Goal: Task Accomplishment & Management: Manage account settings

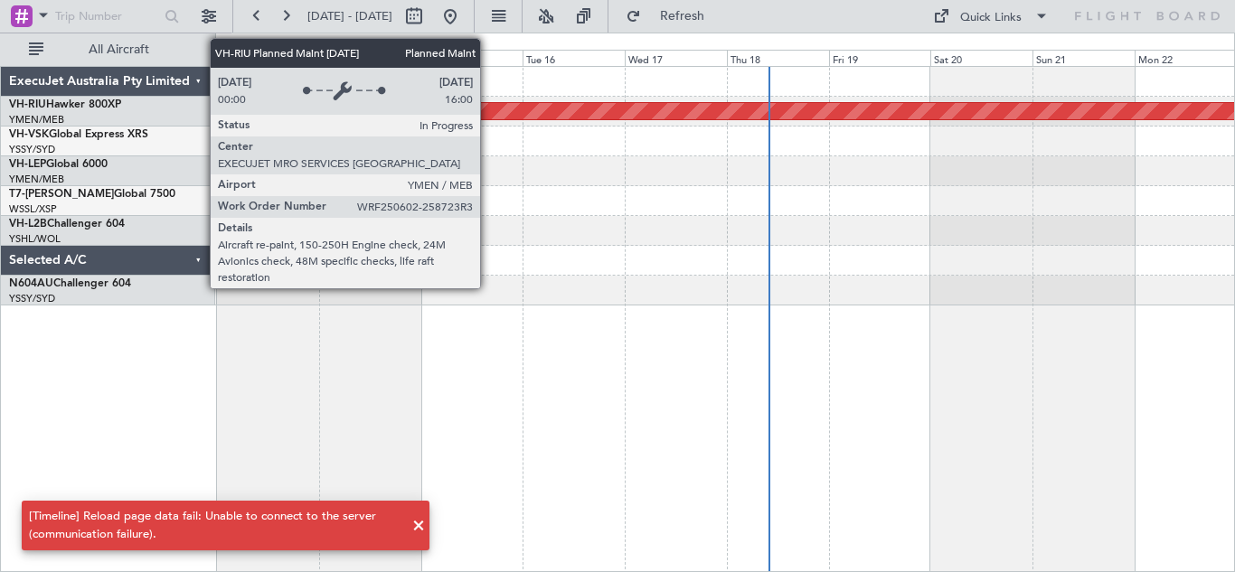
click at [488, 112] on div "Planned Maint [GEOGRAPHIC_DATA] ([GEOGRAPHIC_DATA])" at bounding box center [725, 111] width 3057 height 16
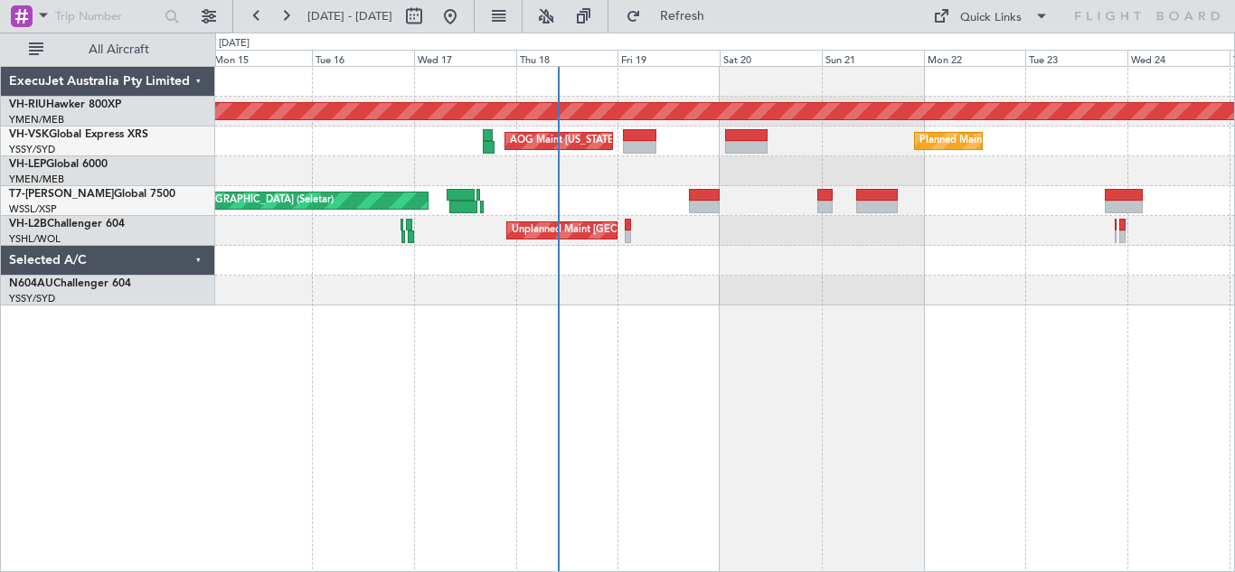
click at [657, 288] on div at bounding box center [724, 291] width 1019 height 30
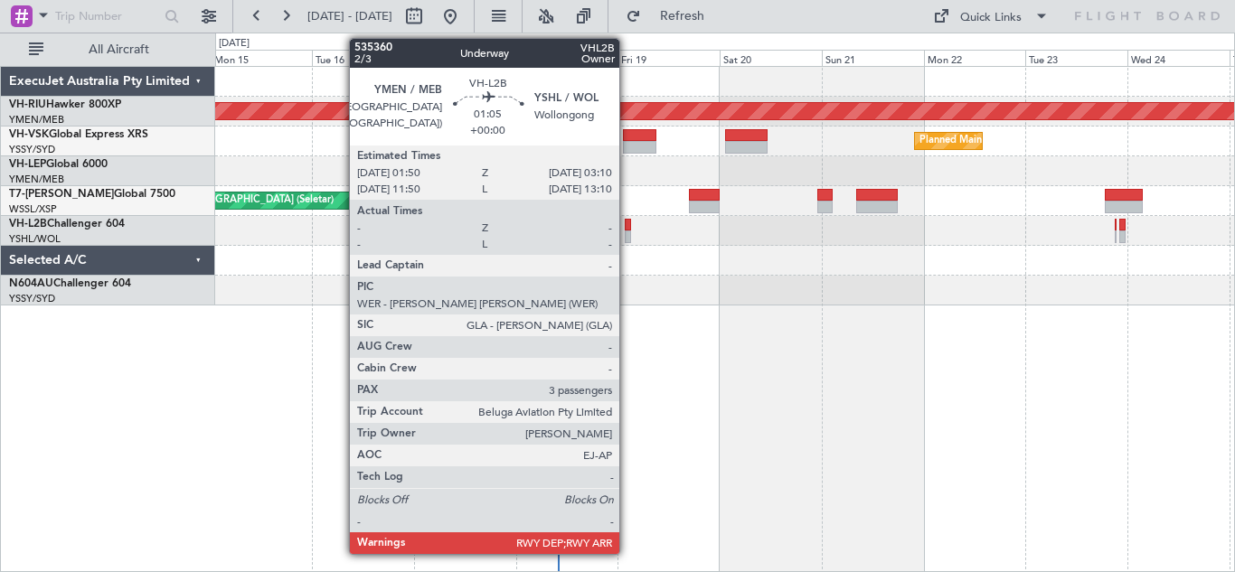
click at [628, 230] on div at bounding box center [628, 225] width 6 height 13
click at [629, 229] on div at bounding box center [628, 225] width 6 height 13
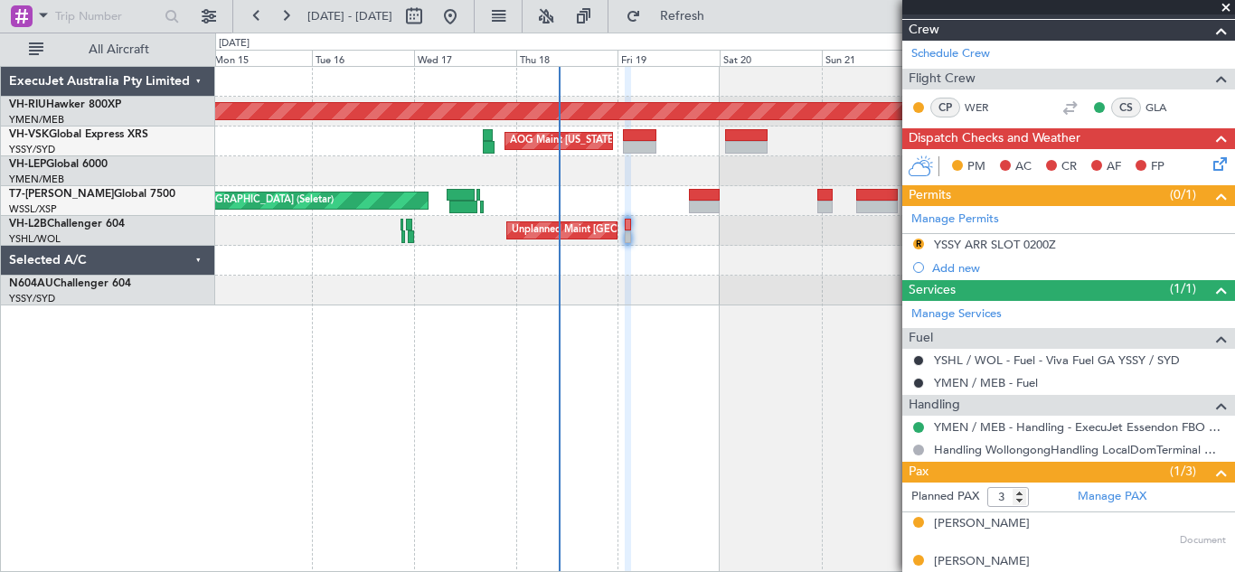
scroll to position [222, 0]
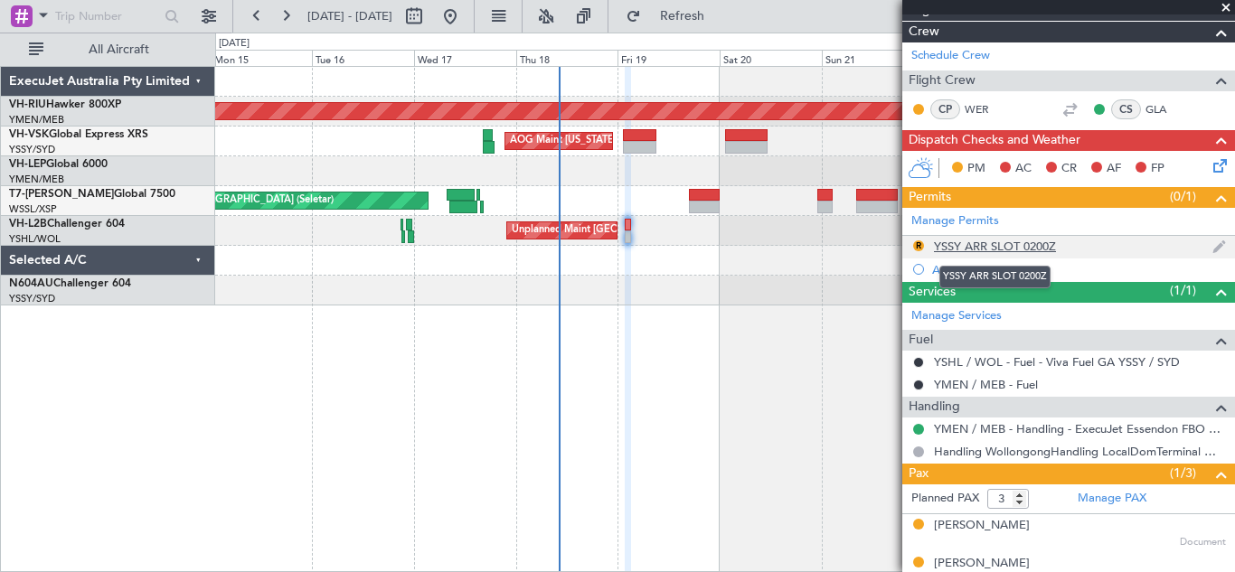
click at [1023, 241] on div "YSSY ARR SLOT 0200Z" at bounding box center [995, 246] width 122 height 15
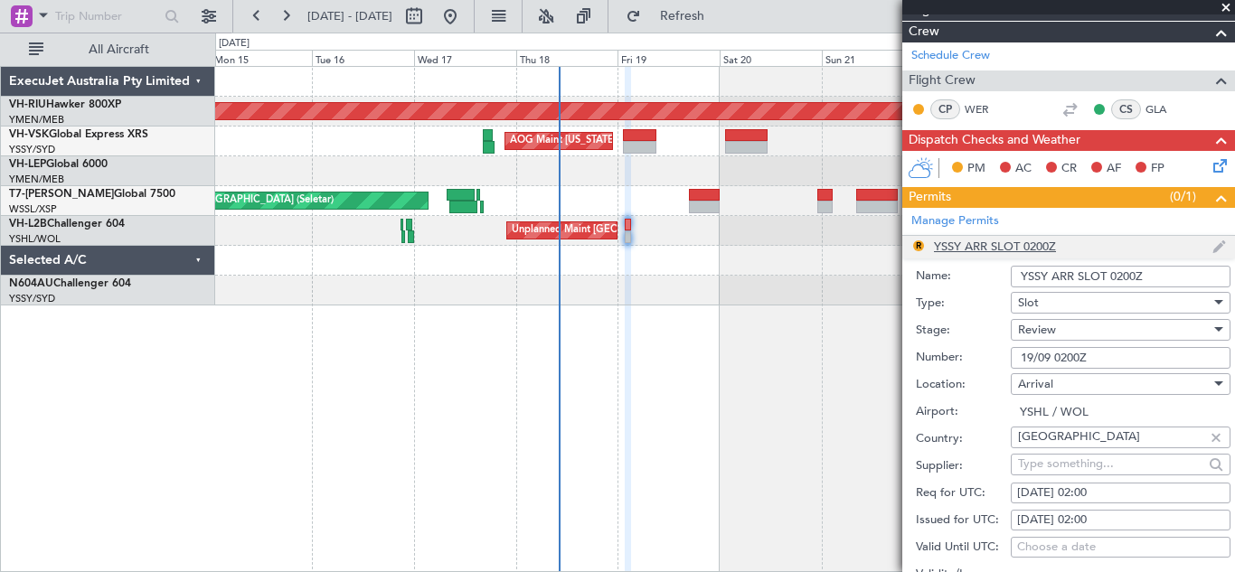
click at [1023, 241] on li "R YSSY ARR SLOT 0200Z Name: YSSY ARR SLOT 0200Z Type: Slot Stage: Review Number…" at bounding box center [1069, 517] width 333 height 563
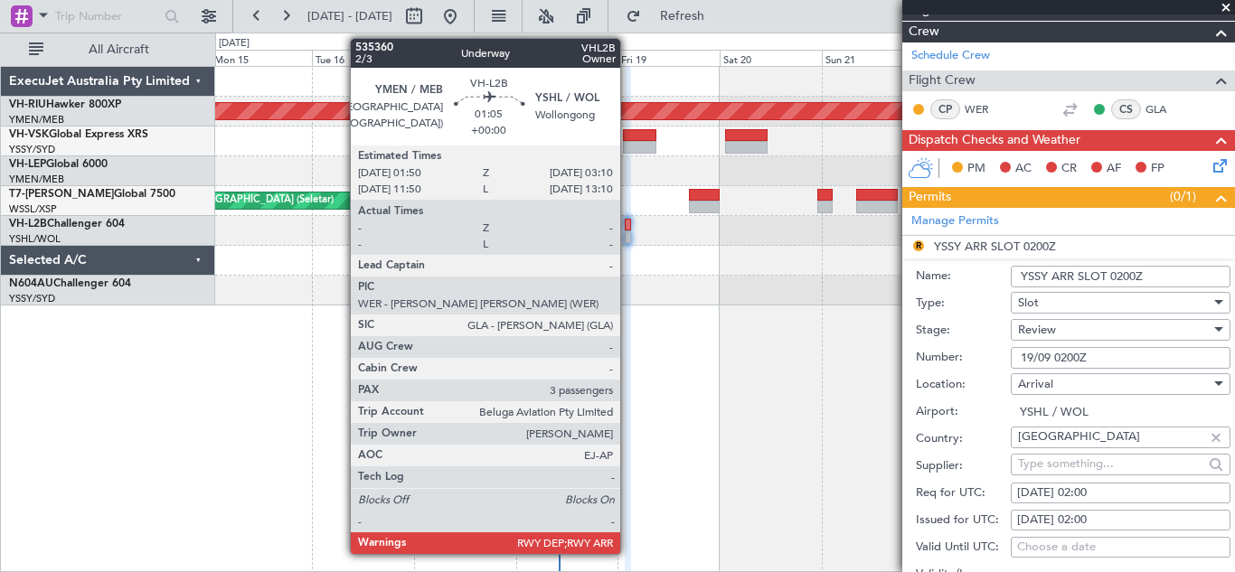
click at [629, 226] on div at bounding box center [628, 225] width 6 height 13
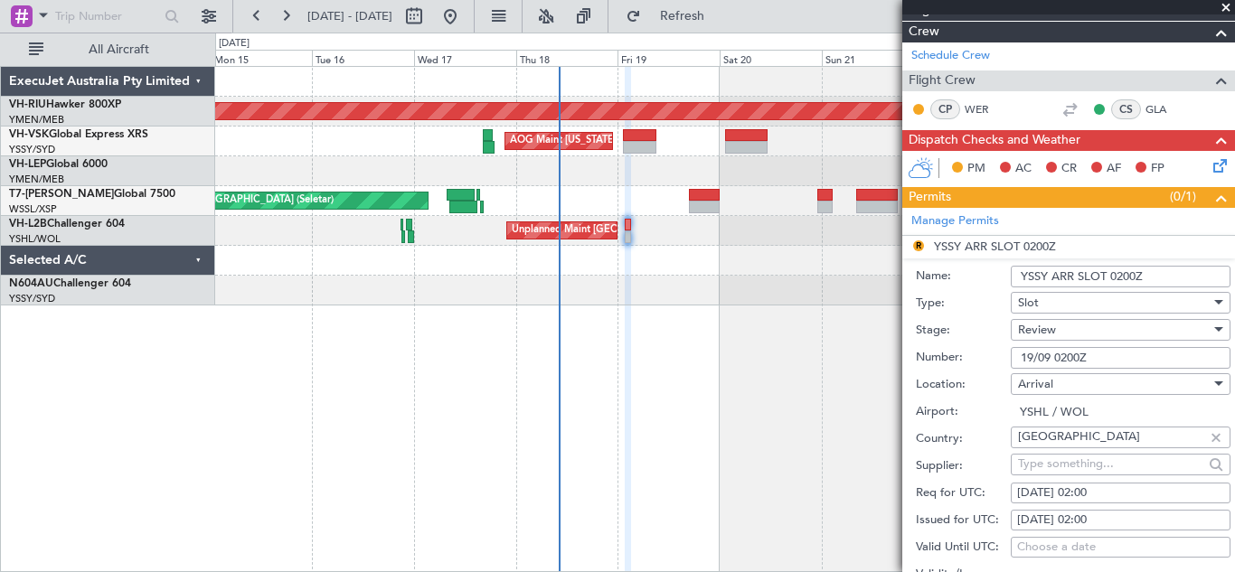
click at [918, 244] on li "R YSSY ARR SLOT 0200Z Name: YSSY ARR SLOT 0200Z Type: Slot Stage: Review Number…" at bounding box center [1069, 517] width 333 height 563
click at [1215, 331] on div at bounding box center [1219, 329] width 9 height 5
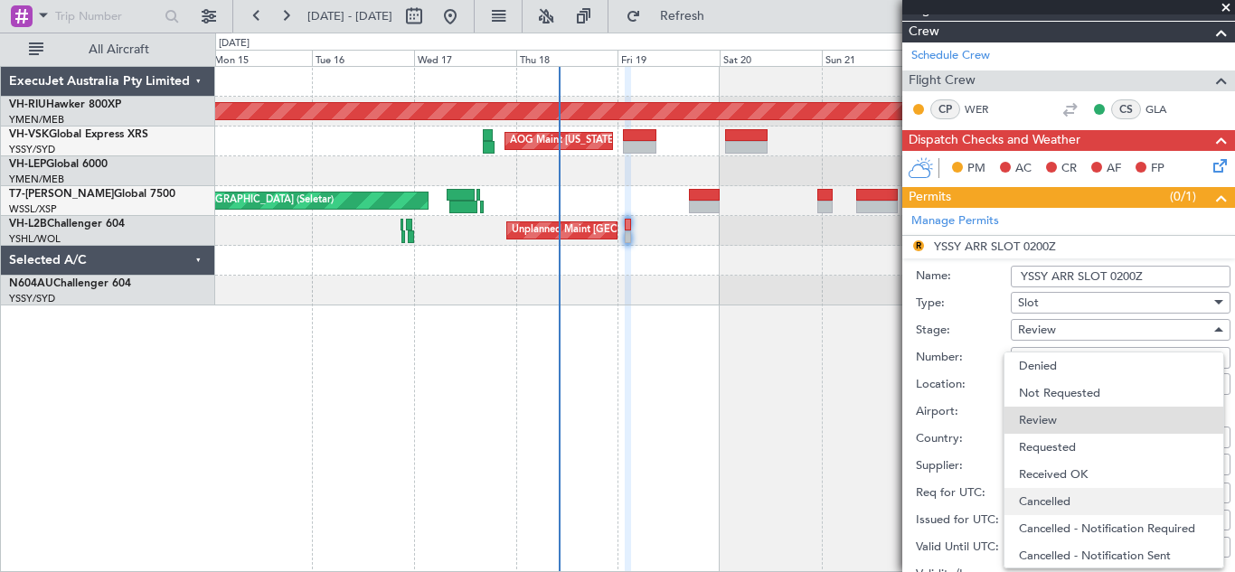
click at [1067, 503] on span "Cancelled" at bounding box center [1114, 501] width 190 height 27
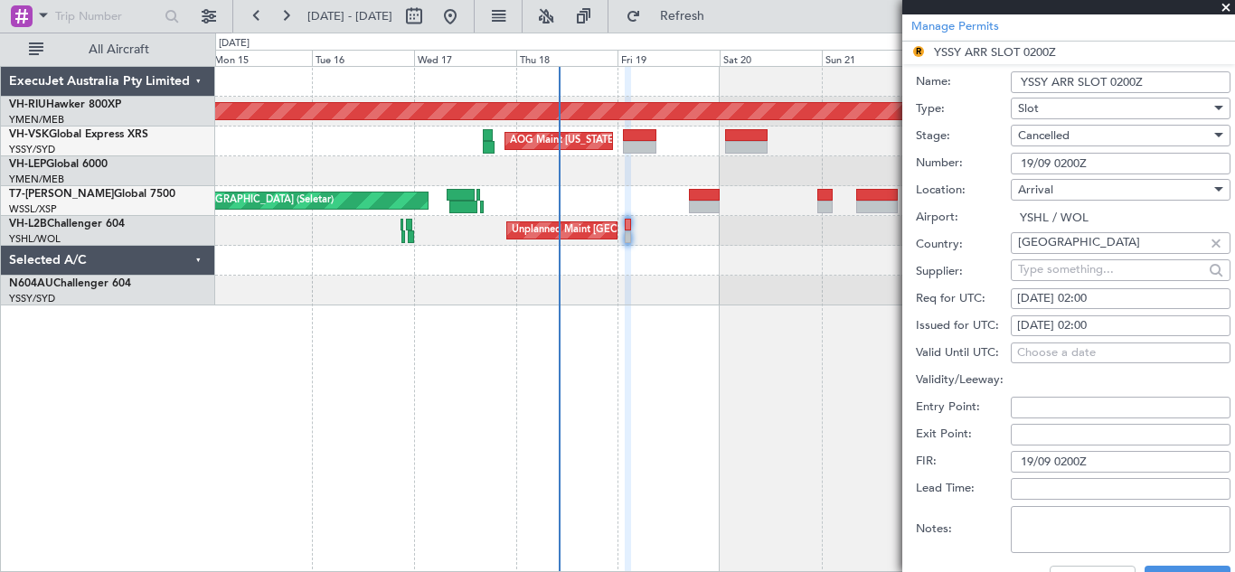
scroll to position [425, 0]
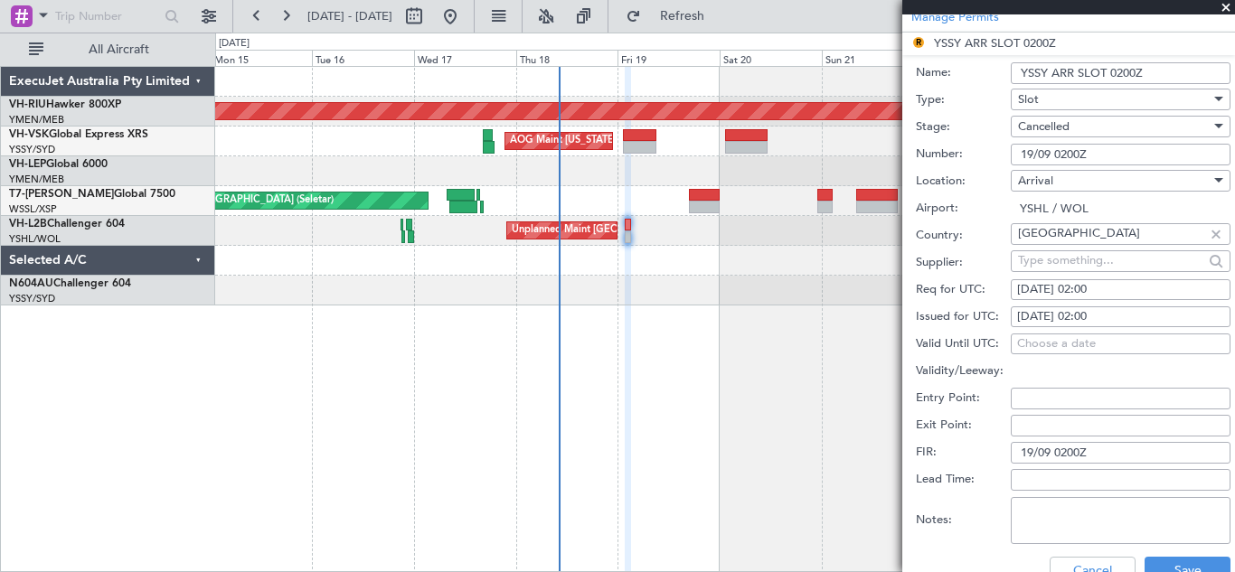
click at [1100, 449] on input "19/09 0200Z" at bounding box center [1121, 453] width 220 height 22
type input "1"
click at [1100, 449] on input "1" at bounding box center [1121, 453] width 220 height 22
click at [1098, 150] on input "19/09 0200Z" at bounding box center [1121, 155] width 220 height 22
type input "1"
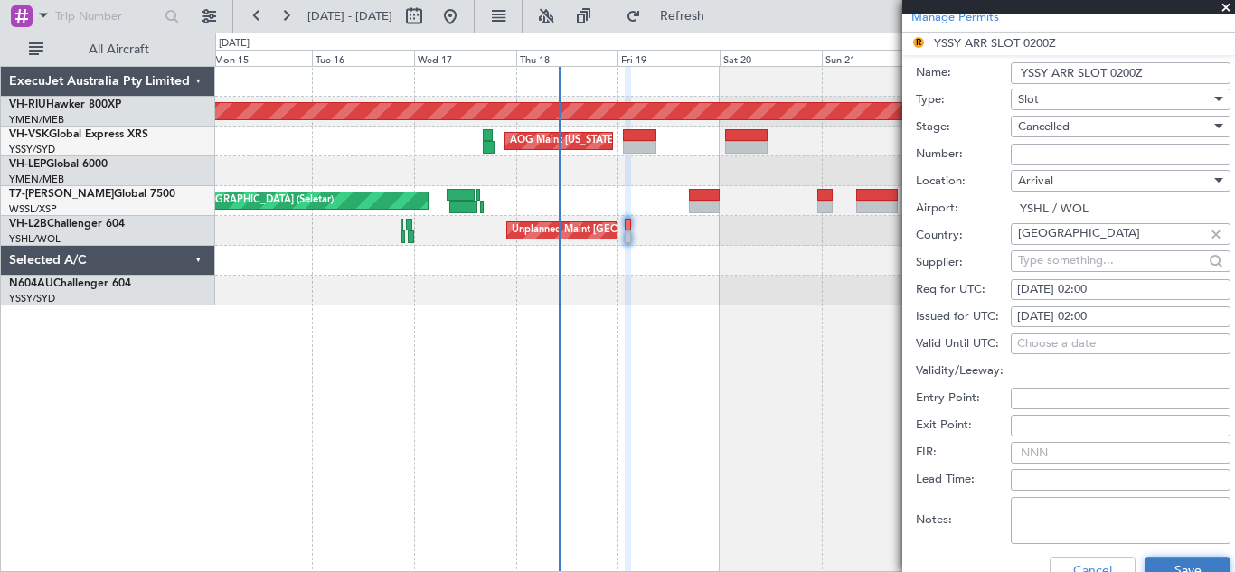
click at [1180, 563] on button "Save" at bounding box center [1188, 571] width 86 height 29
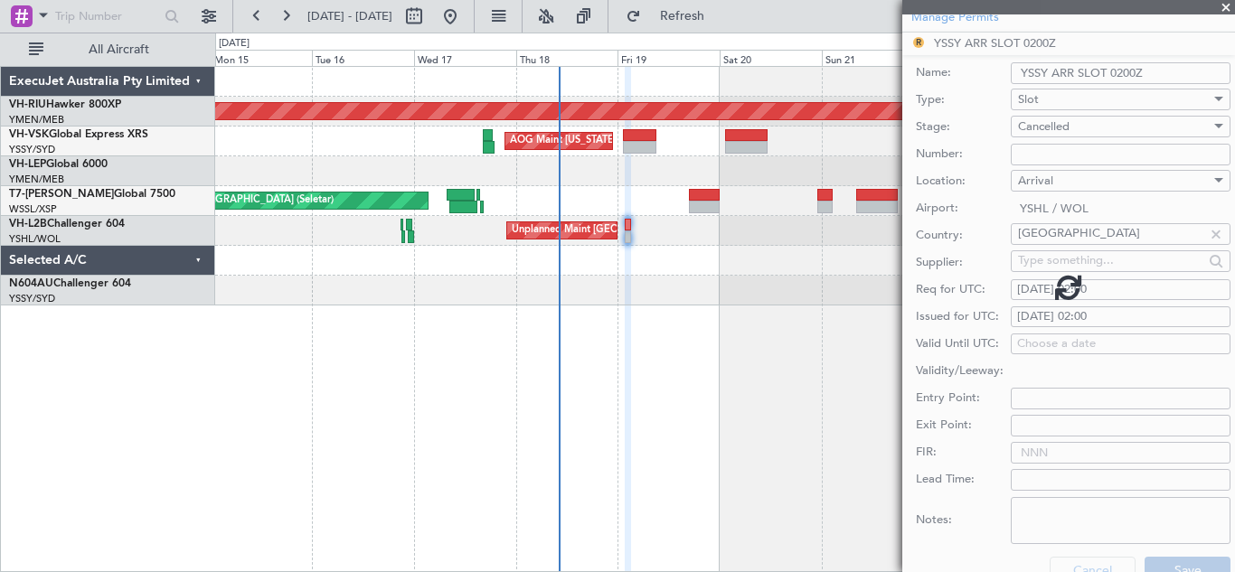
scroll to position [279, 0]
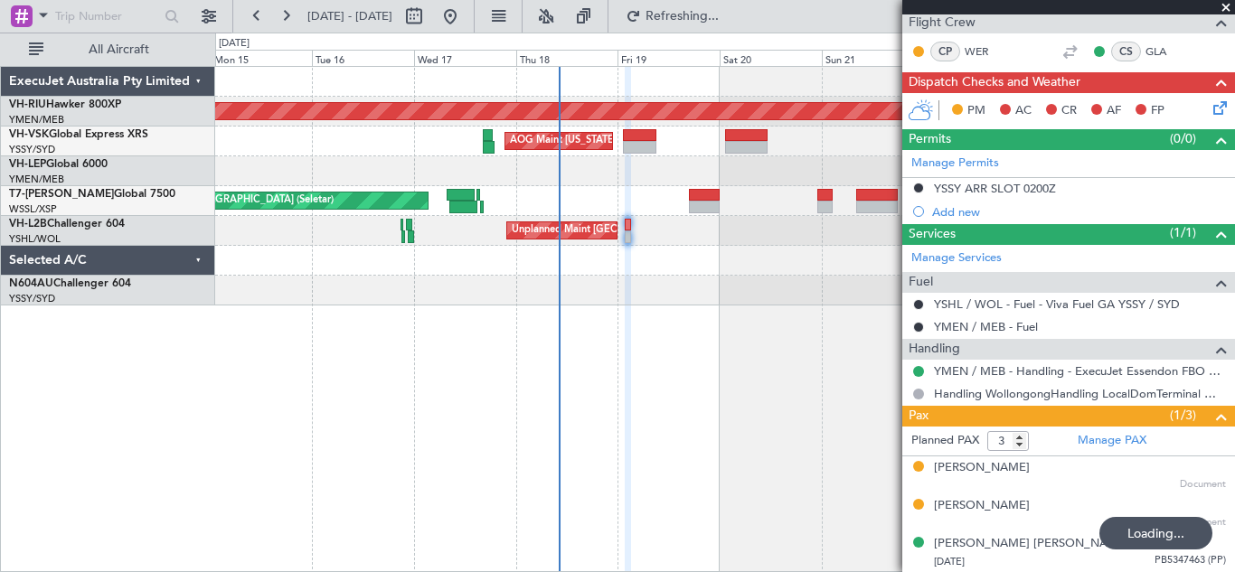
click at [1210, 108] on icon at bounding box center [1217, 105] width 14 height 14
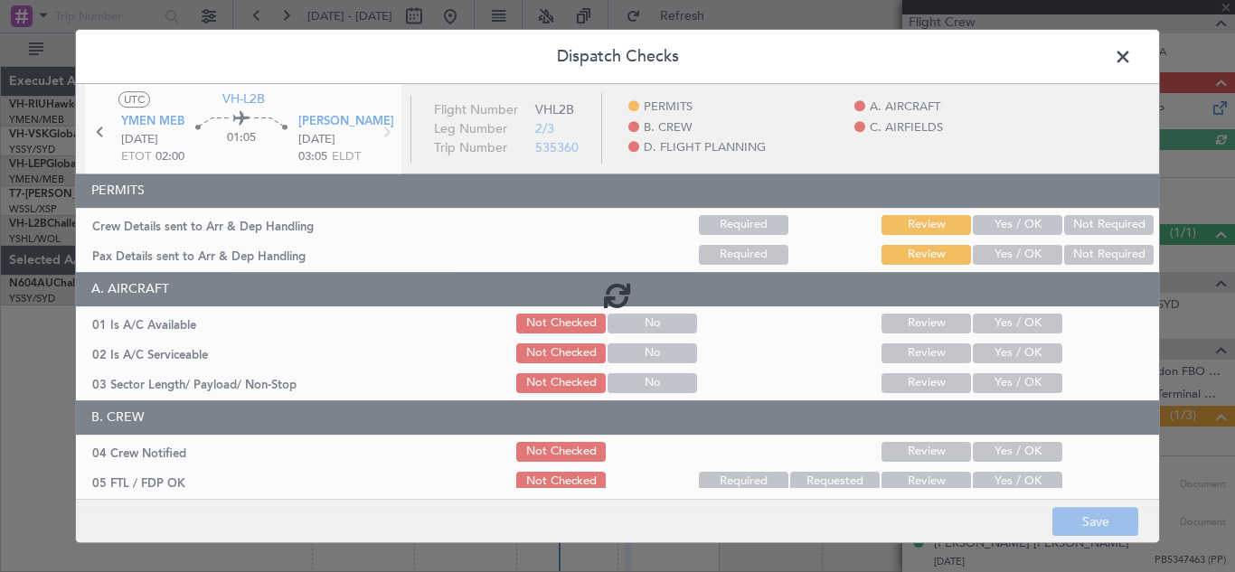
click at [996, 222] on div at bounding box center [617, 295] width 1083 height 423
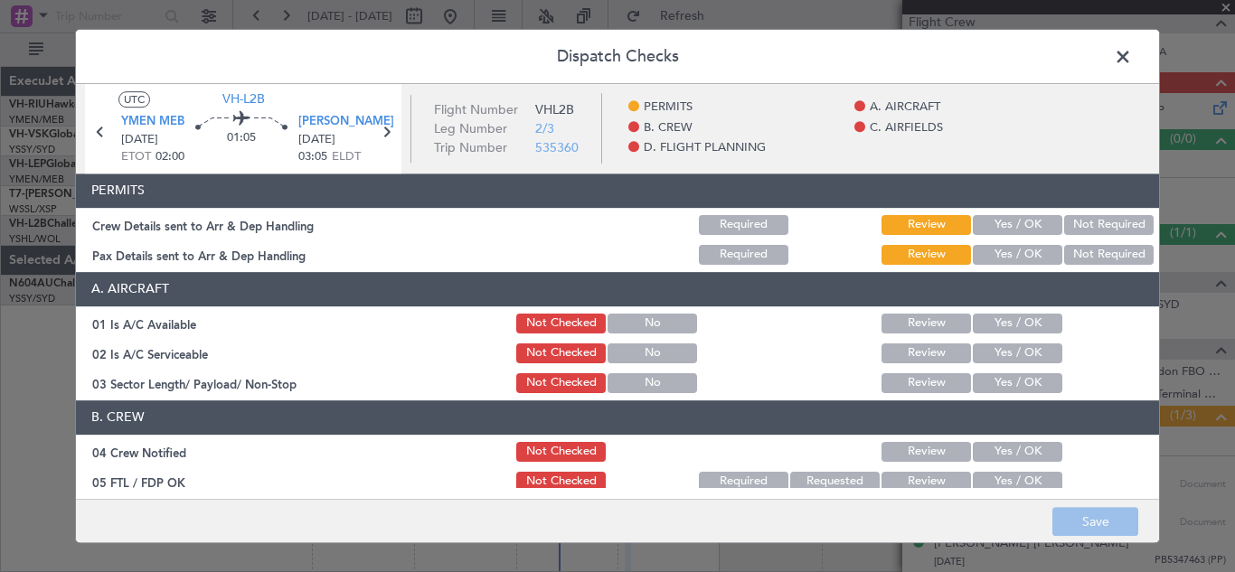
click at [1007, 223] on button "Yes / OK" at bounding box center [1018, 225] width 90 height 20
click at [1004, 255] on button "Yes / OK" at bounding box center [1018, 255] width 90 height 20
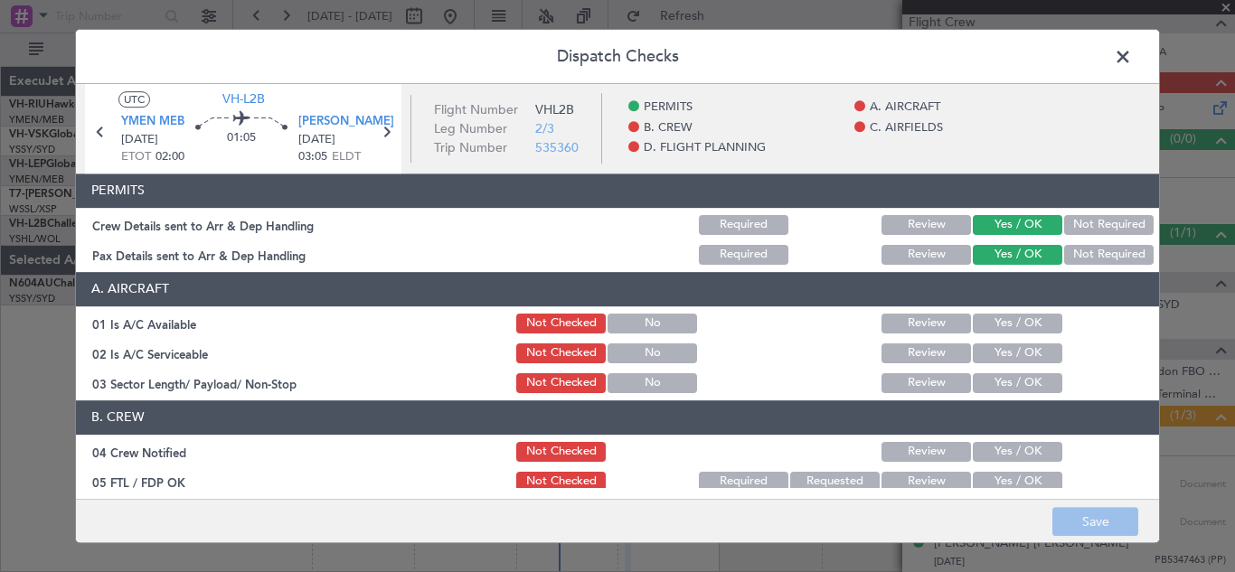
click at [999, 321] on button "Yes / OK" at bounding box center [1018, 324] width 90 height 20
click at [922, 351] on button "Review" at bounding box center [927, 354] width 90 height 20
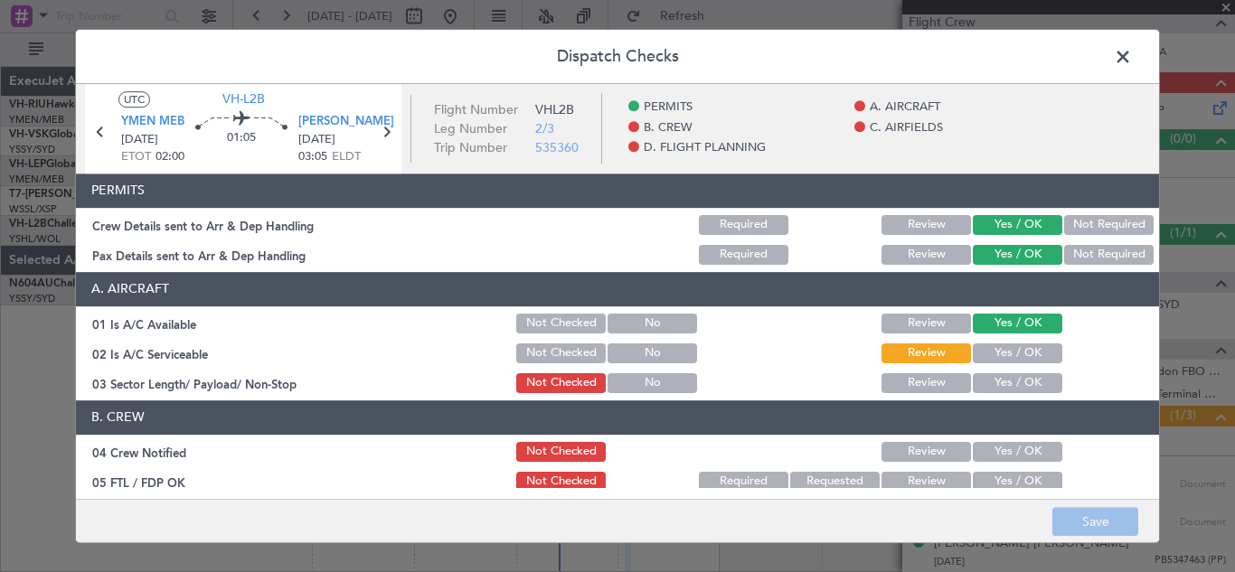
click at [997, 377] on button "Yes / OK" at bounding box center [1018, 384] width 90 height 20
click at [1016, 444] on button "Yes / OK" at bounding box center [1018, 452] width 90 height 20
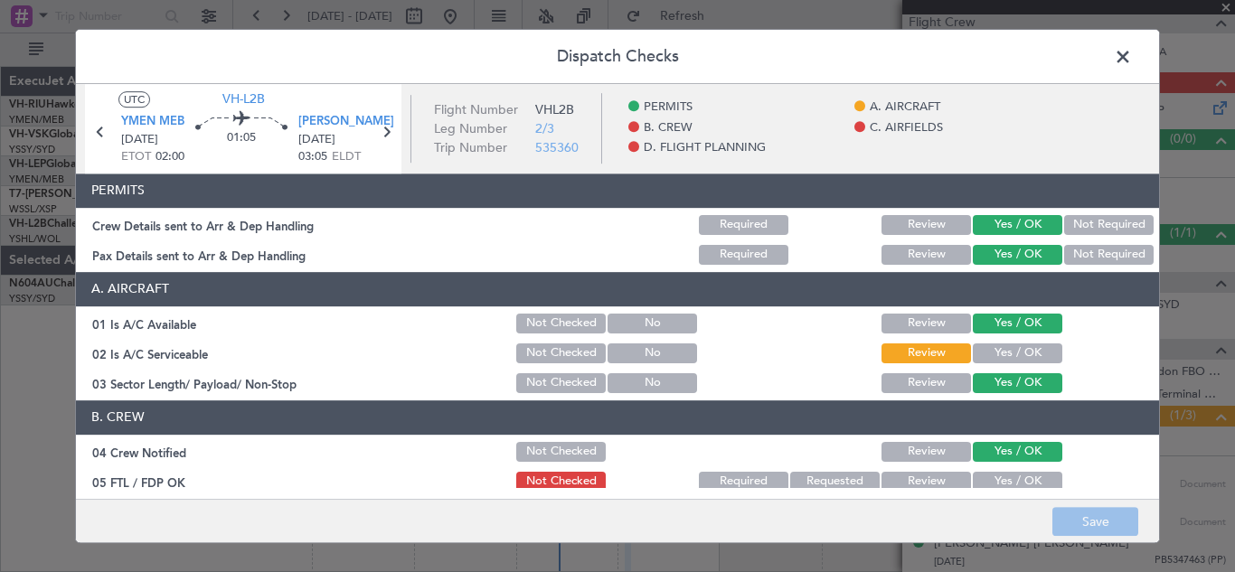
click at [1017, 478] on button "Yes / OK" at bounding box center [1018, 482] width 90 height 20
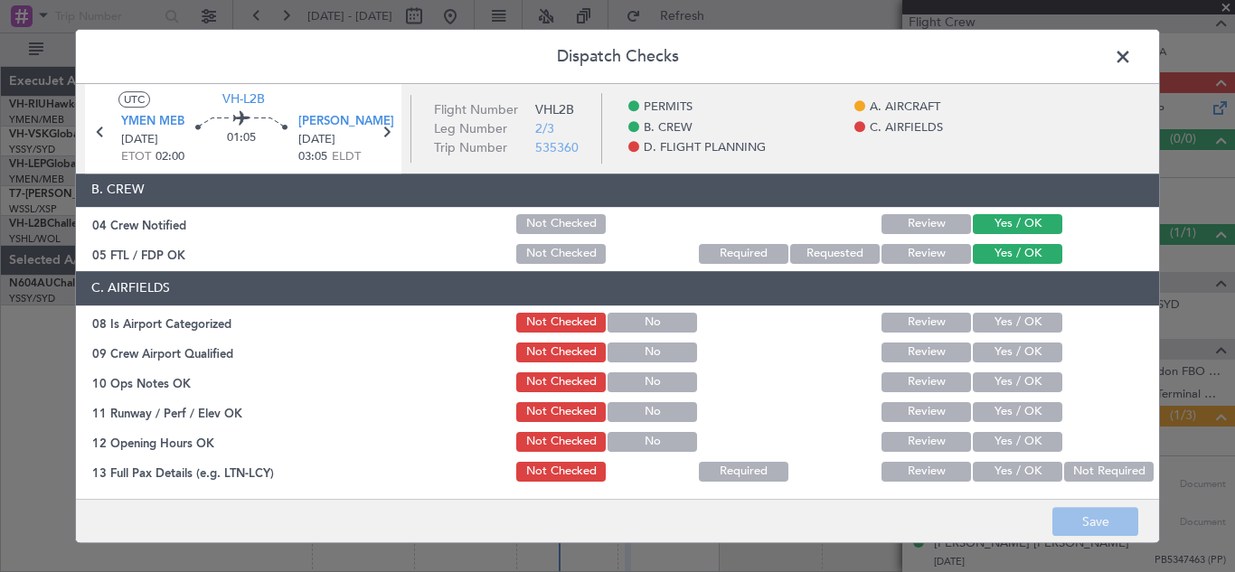
scroll to position [239, 0]
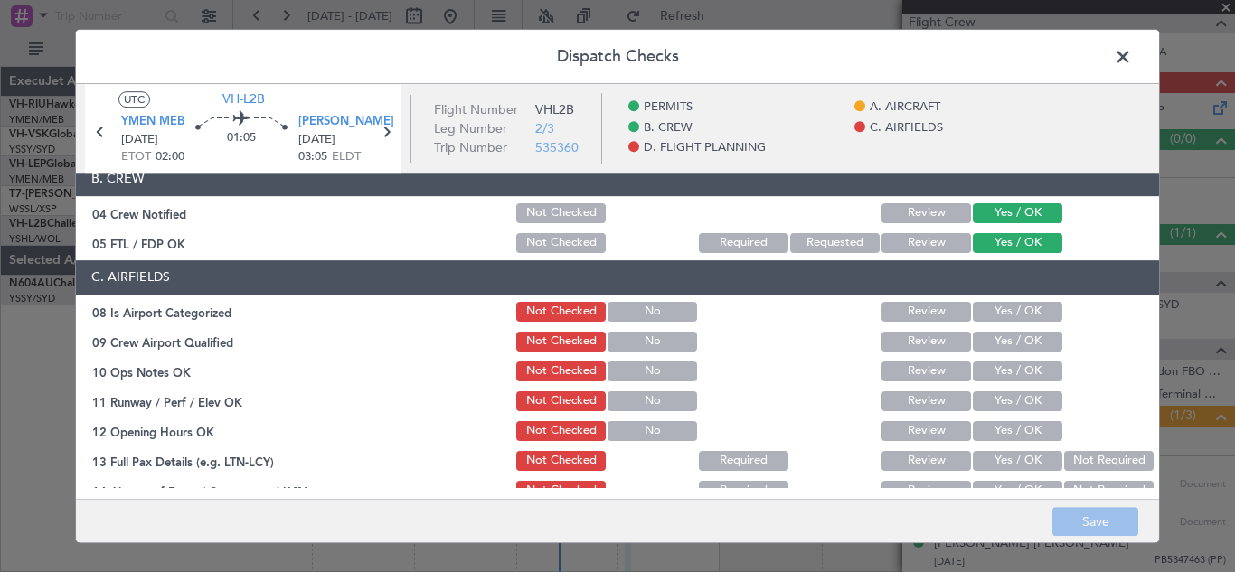
click at [1020, 309] on button "Yes / OK" at bounding box center [1018, 312] width 90 height 20
click at [1004, 345] on button "Yes / OK" at bounding box center [1018, 342] width 90 height 20
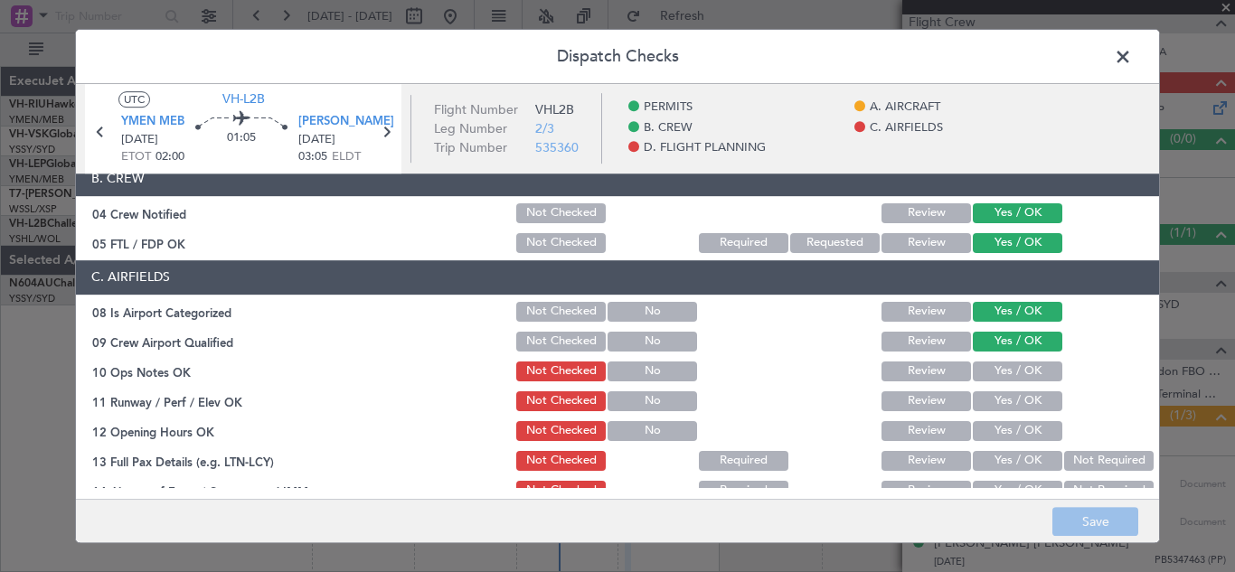
click at [1002, 380] on button "Yes / OK" at bounding box center [1018, 372] width 90 height 20
click at [1004, 405] on button "Yes / OK" at bounding box center [1018, 402] width 90 height 20
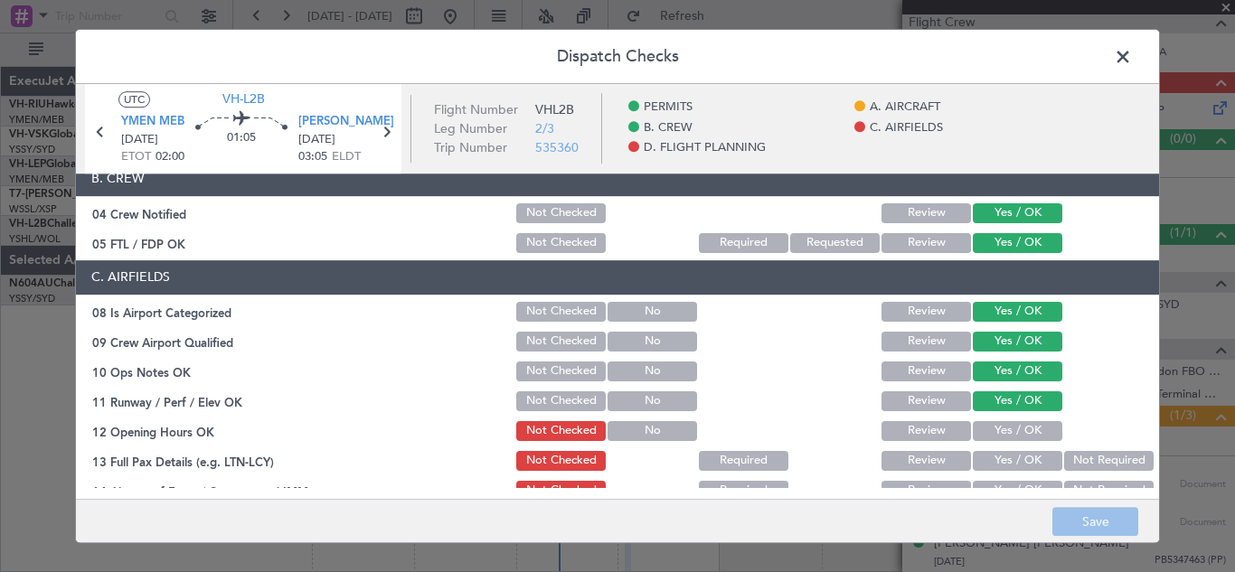
click at [1005, 434] on button "Yes / OK" at bounding box center [1018, 431] width 90 height 20
click at [1026, 468] on button "Yes / OK" at bounding box center [1018, 461] width 90 height 20
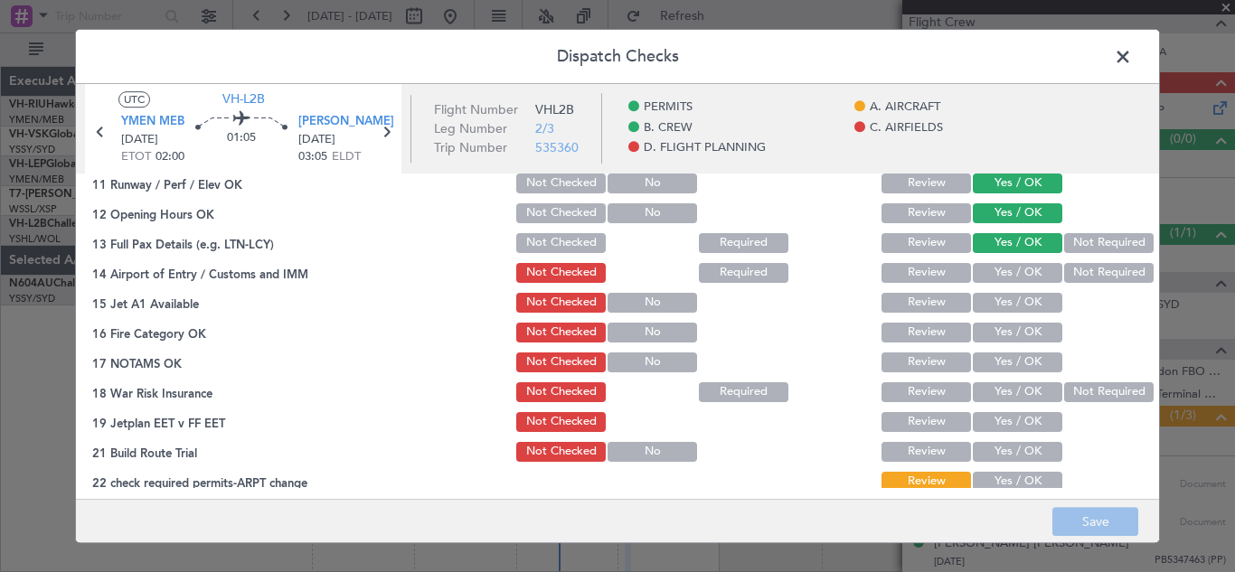
scroll to position [477, 0]
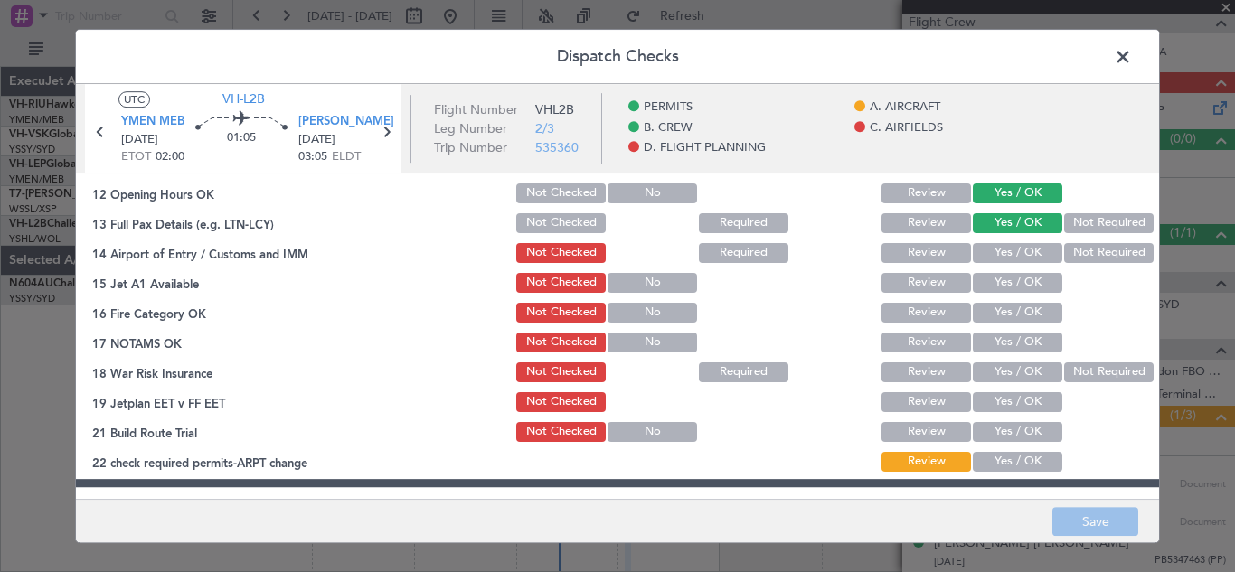
click at [1022, 249] on button "Yes / OK" at bounding box center [1018, 253] width 90 height 20
click at [1002, 281] on button "Yes / OK" at bounding box center [1018, 283] width 90 height 20
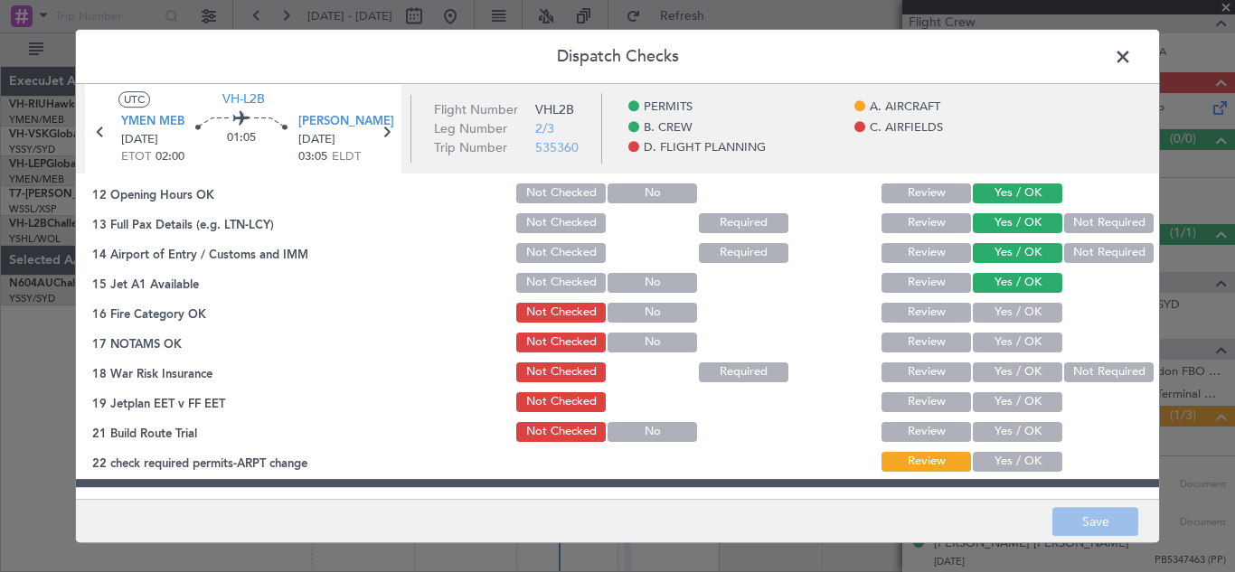
click at [1010, 309] on button "Yes / OK" at bounding box center [1018, 313] width 90 height 20
click at [1017, 335] on button "Yes / OK" at bounding box center [1018, 343] width 90 height 20
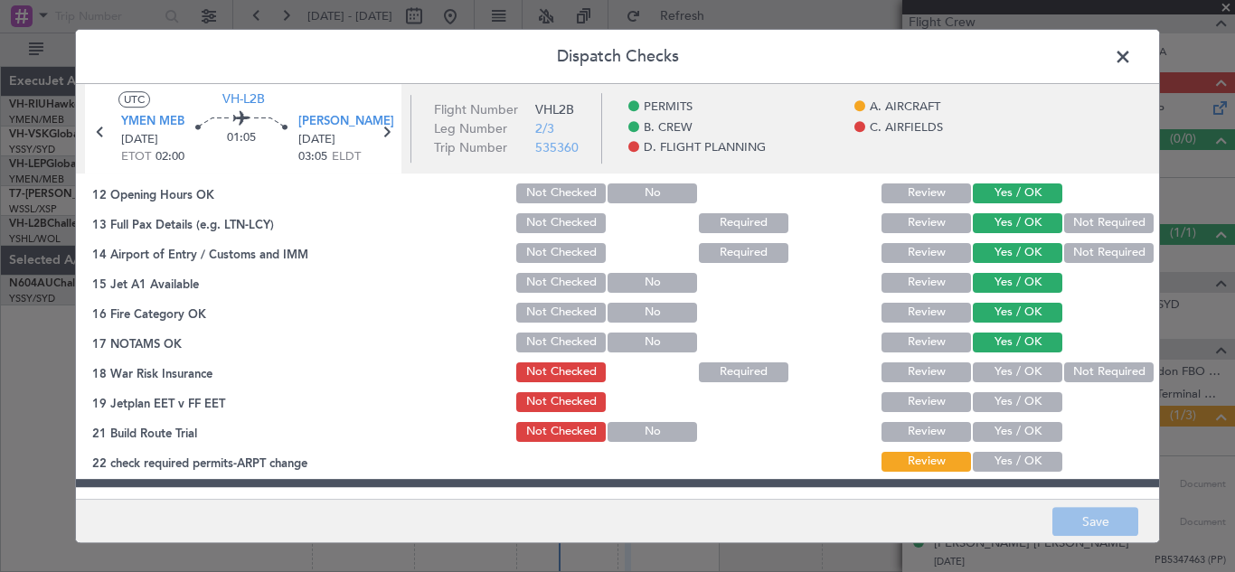
click at [1019, 368] on button "Yes / OK" at bounding box center [1018, 373] width 90 height 20
click at [1017, 396] on button "Yes / OK" at bounding box center [1018, 402] width 90 height 20
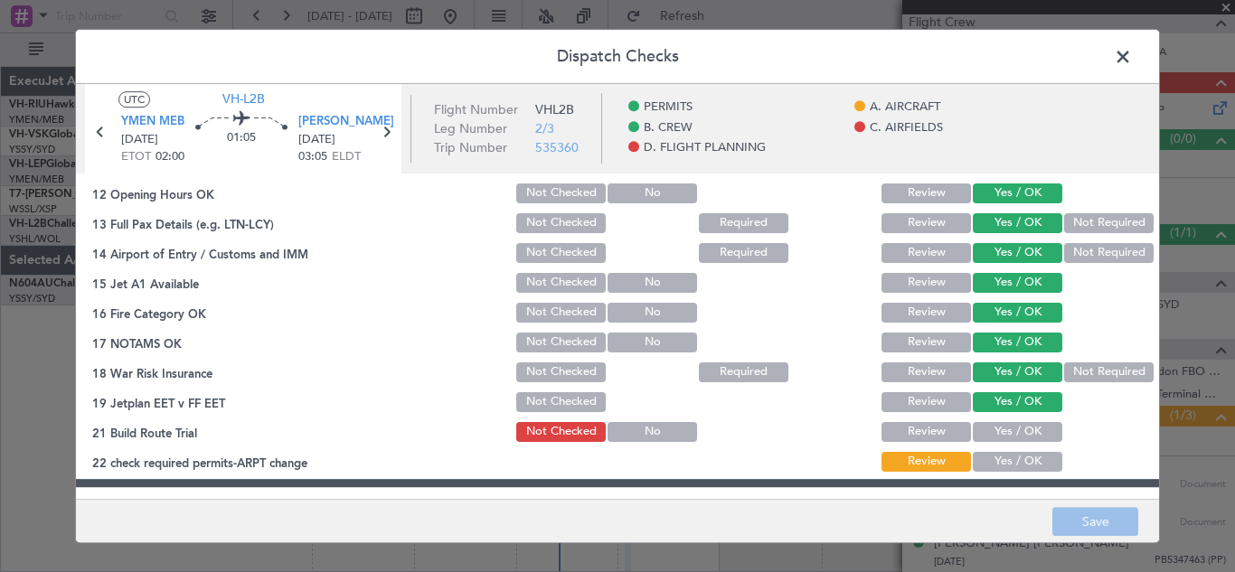
click at [1015, 436] on button "Yes / OK" at bounding box center [1018, 432] width 90 height 20
click at [1017, 462] on button "Yes / OK" at bounding box center [1018, 462] width 90 height 20
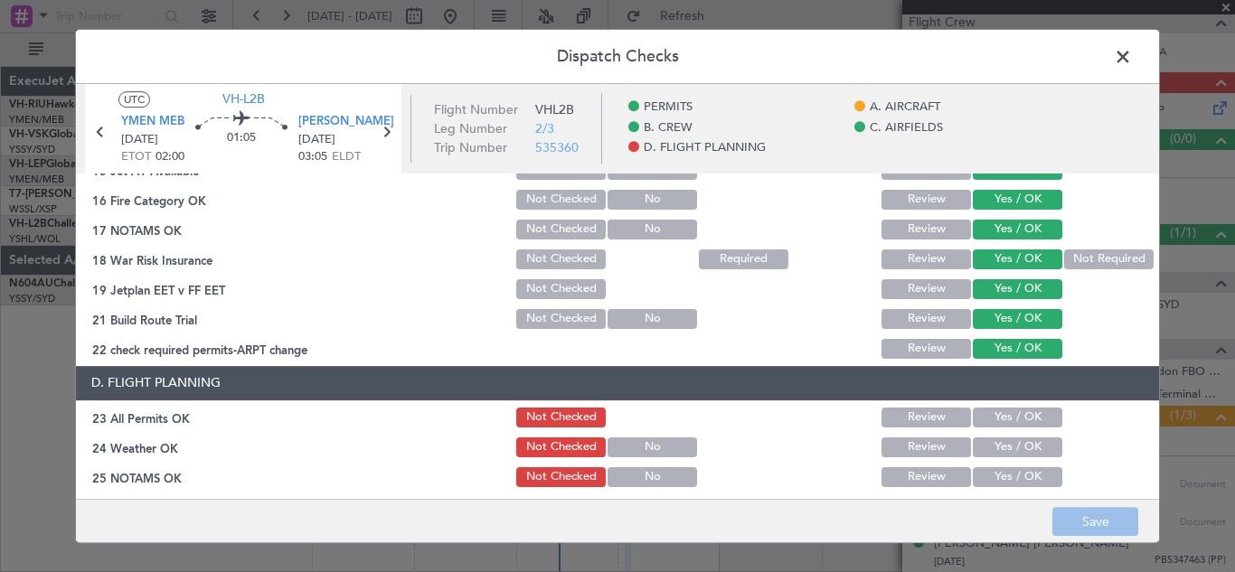
scroll to position [745, 0]
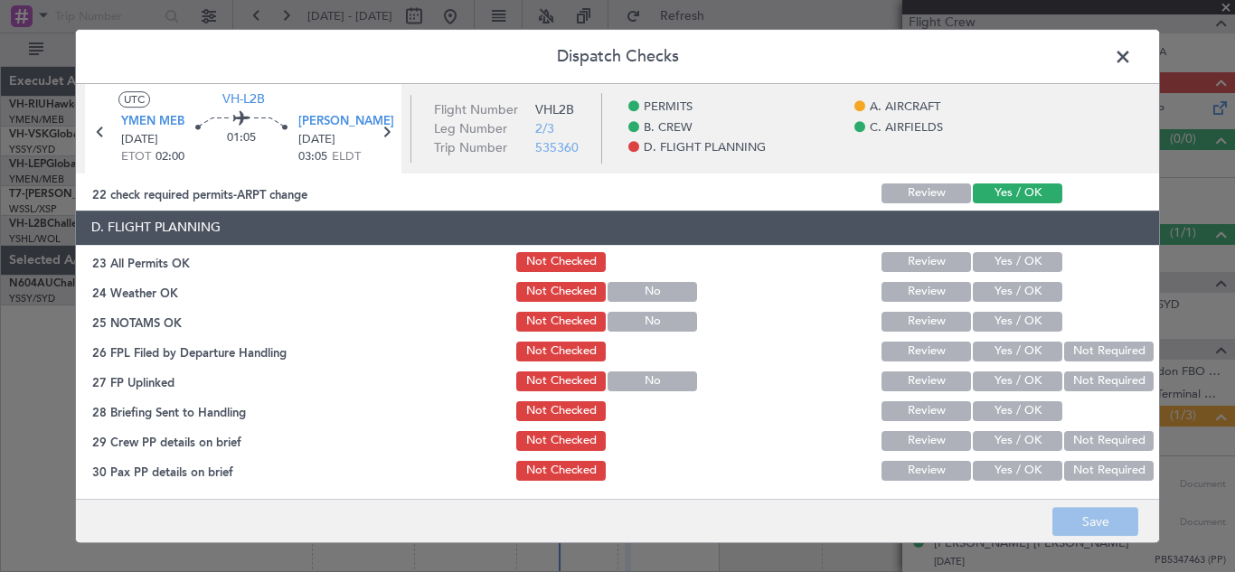
click at [1017, 260] on button "Yes / OK" at bounding box center [1018, 262] width 90 height 20
click at [1017, 282] on button "Yes / OK" at bounding box center [1018, 292] width 90 height 20
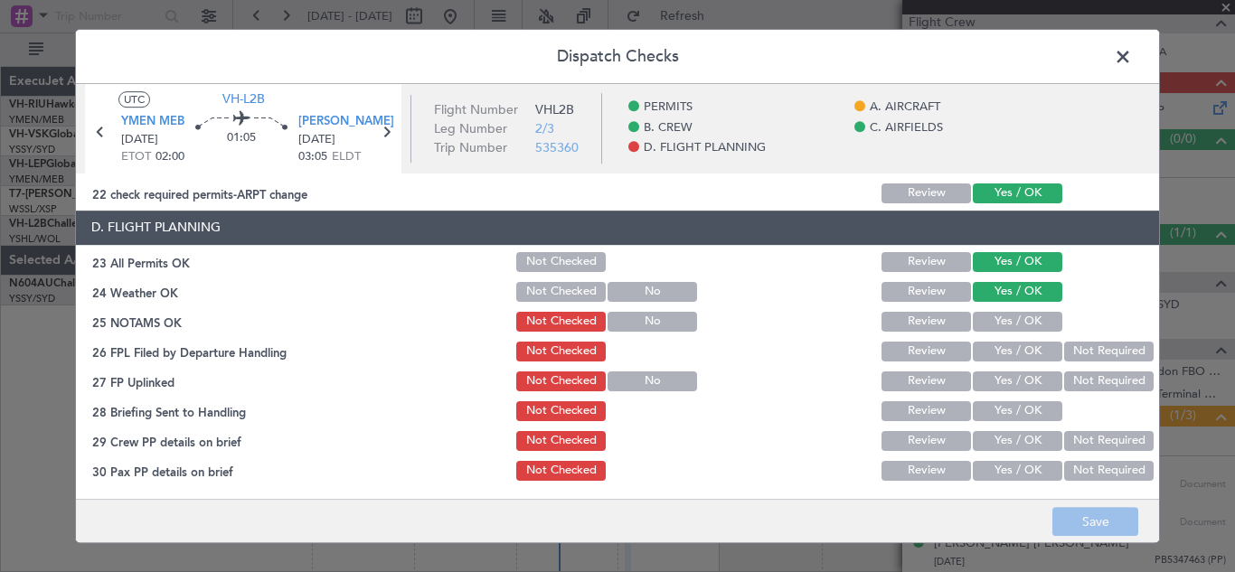
click at [1019, 321] on button "Yes / OK" at bounding box center [1018, 322] width 90 height 20
click at [1017, 352] on button "Yes / OK" at bounding box center [1018, 352] width 90 height 20
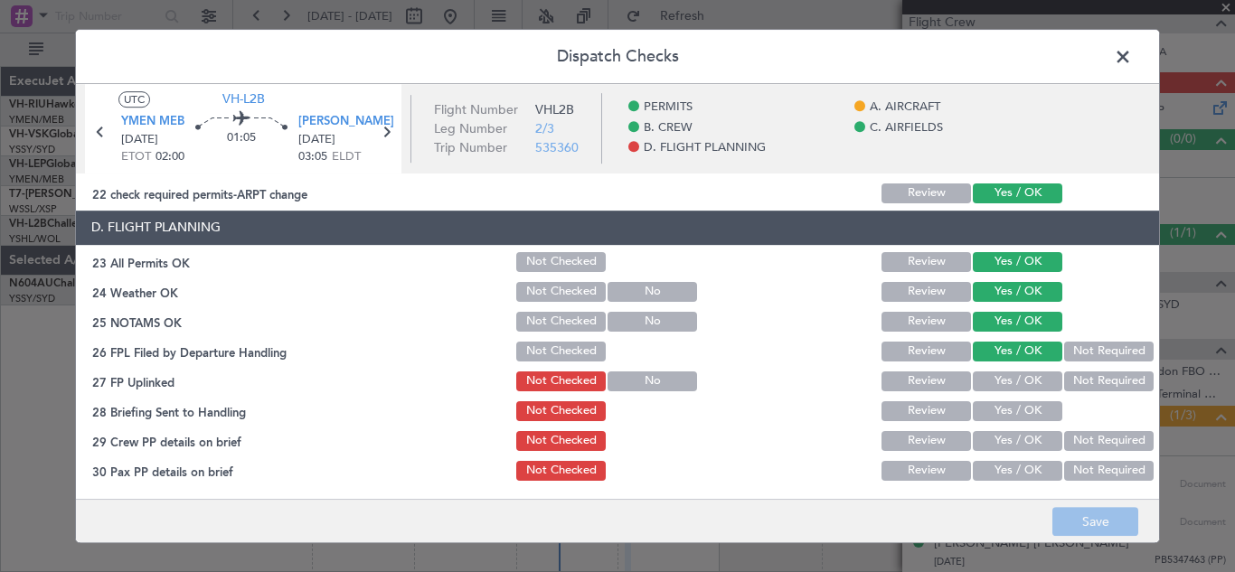
click at [1021, 379] on button "Yes / OK" at bounding box center [1018, 382] width 90 height 20
click at [1022, 412] on button "Yes / OK" at bounding box center [1018, 412] width 90 height 20
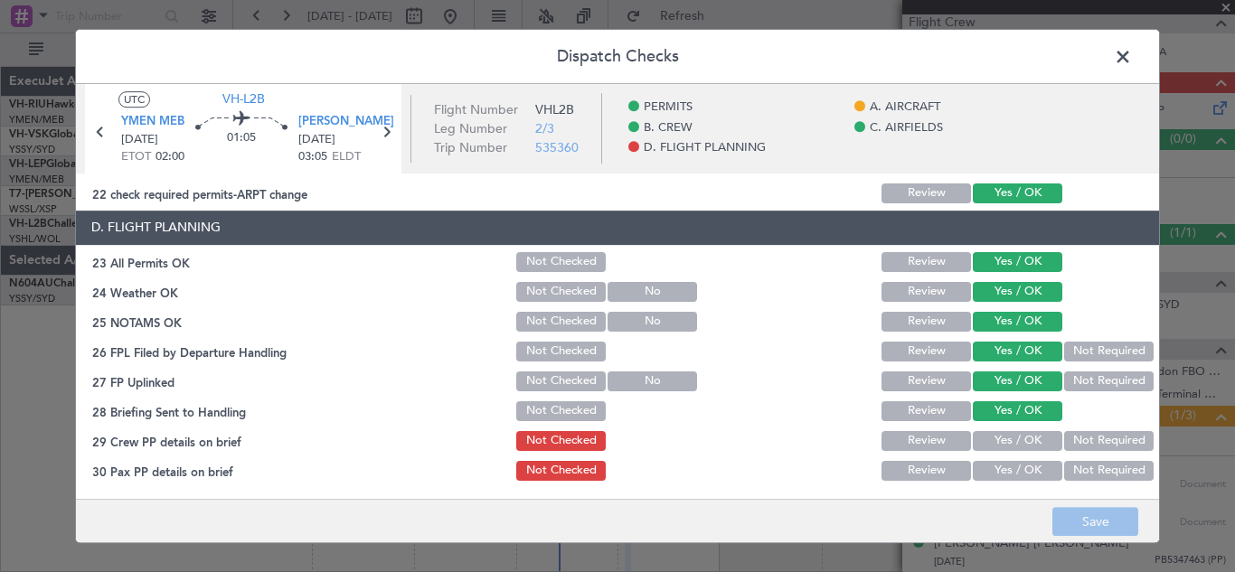
click at [1090, 436] on button "Not Required" at bounding box center [1109, 441] width 90 height 20
click at [1104, 475] on button "Not Required" at bounding box center [1109, 471] width 90 height 20
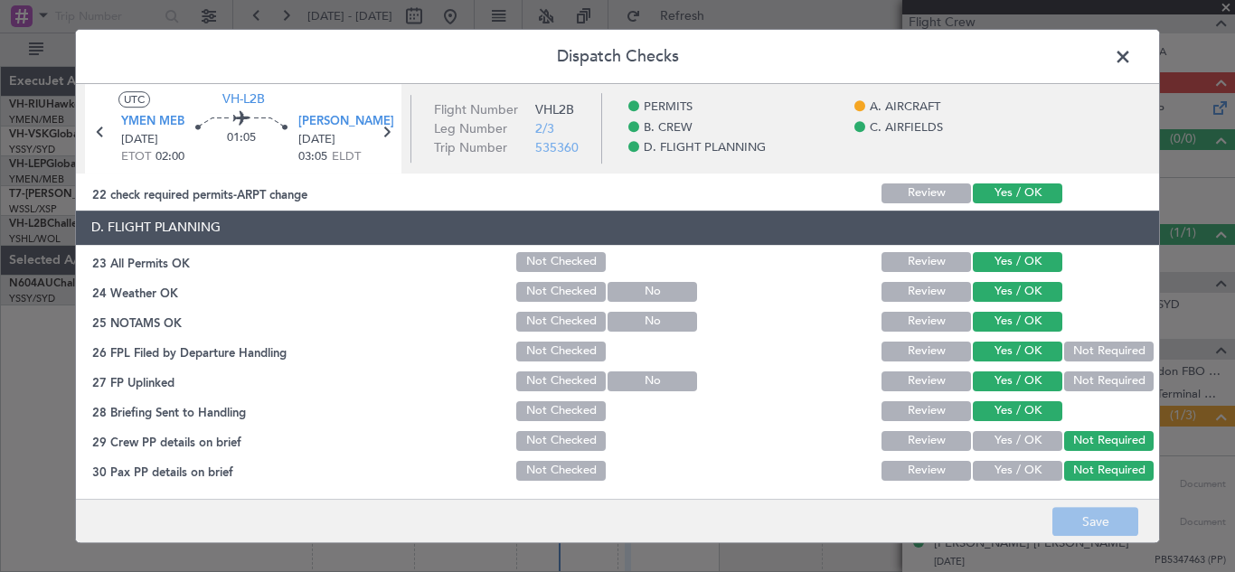
click at [1096, 517] on footer "Save" at bounding box center [617, 520] width 1083 height 43
click at [1084, 522] on footer "Save" at bounding box center [617, 520] width 1083 height 43
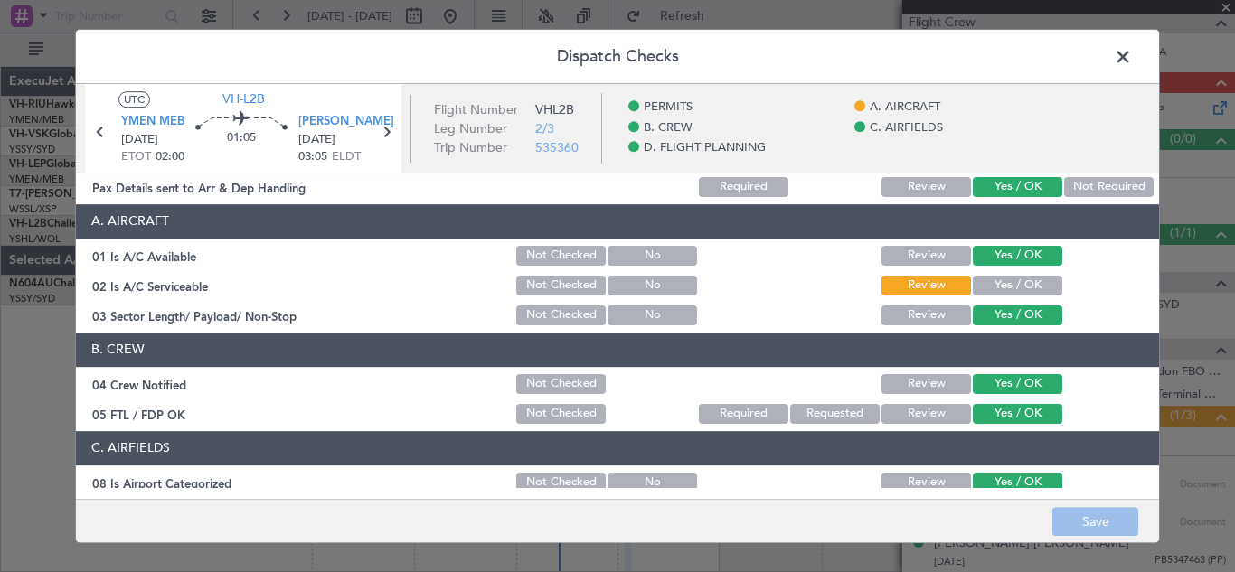
scroll to position [0, 0]
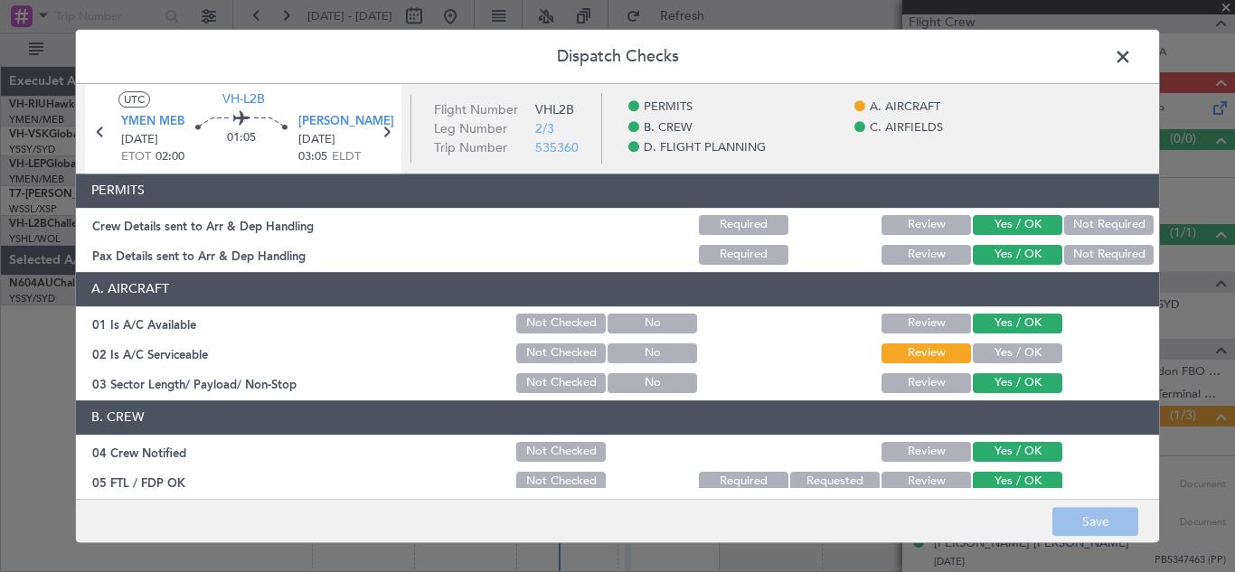
click at [1023, 353] on button "Yes / OK" at bounding box center [1018, 354] width 90 height 20
click at [925, 348] on button "Review" at bounding box center [927, 354] width 90 height 20
click at [1132, 59] on span at bounding box center [1132, 61] width 0 height 36
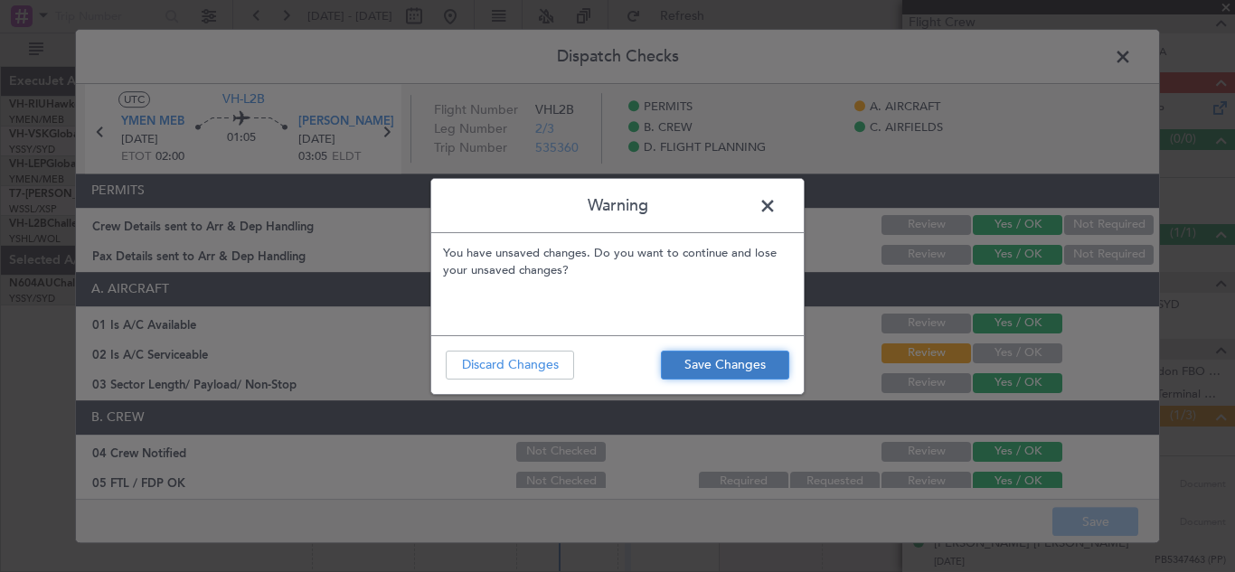
click at [723, 362] on button "Save Changes" at bounding box center [725, 365] width 128 height 29
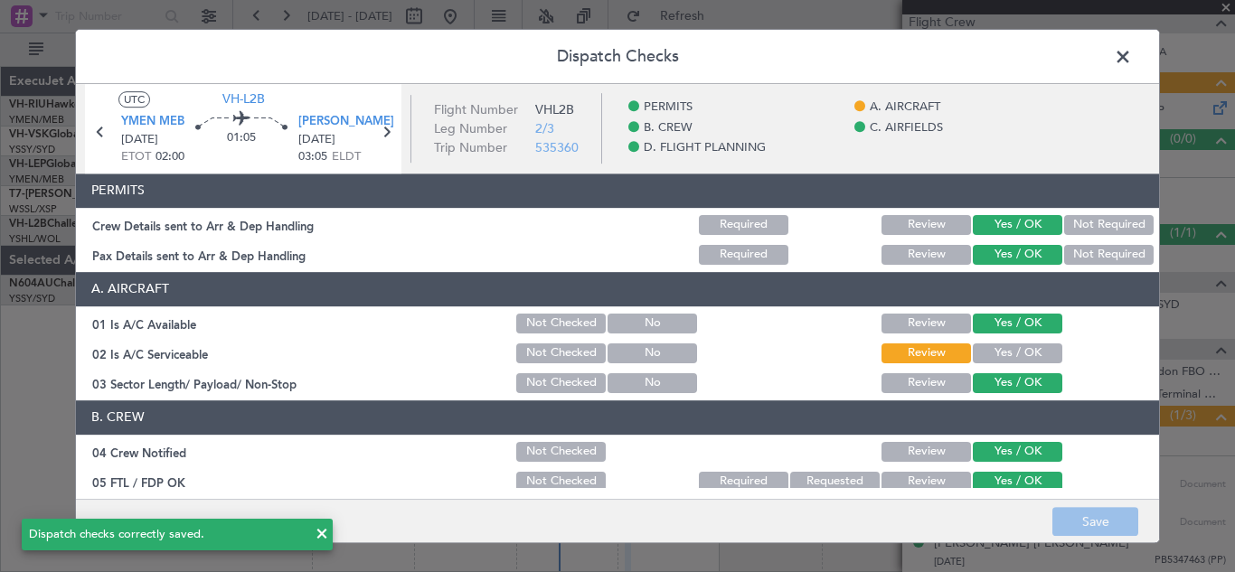
click at [1132, 56] on span at bounding box center [1132, 61] width 0 height 36
